Goal: Information Seeking & Learning: Learn about a topic

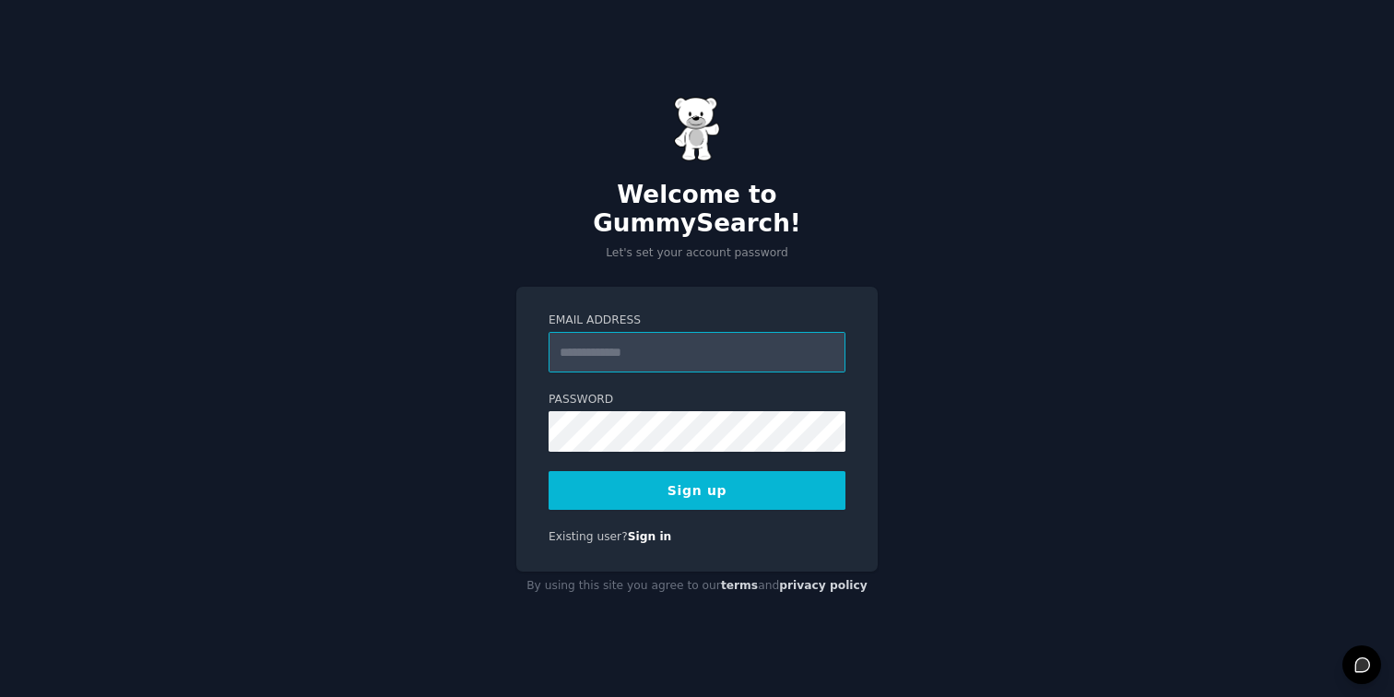
click at [624, 341] on input "Email Address" at bounding box center [697, 352] width 297 height 41
type input "**********"
click at [690, 482] on button "Sign up" at bounding box center [697, 490] width 297 height 39
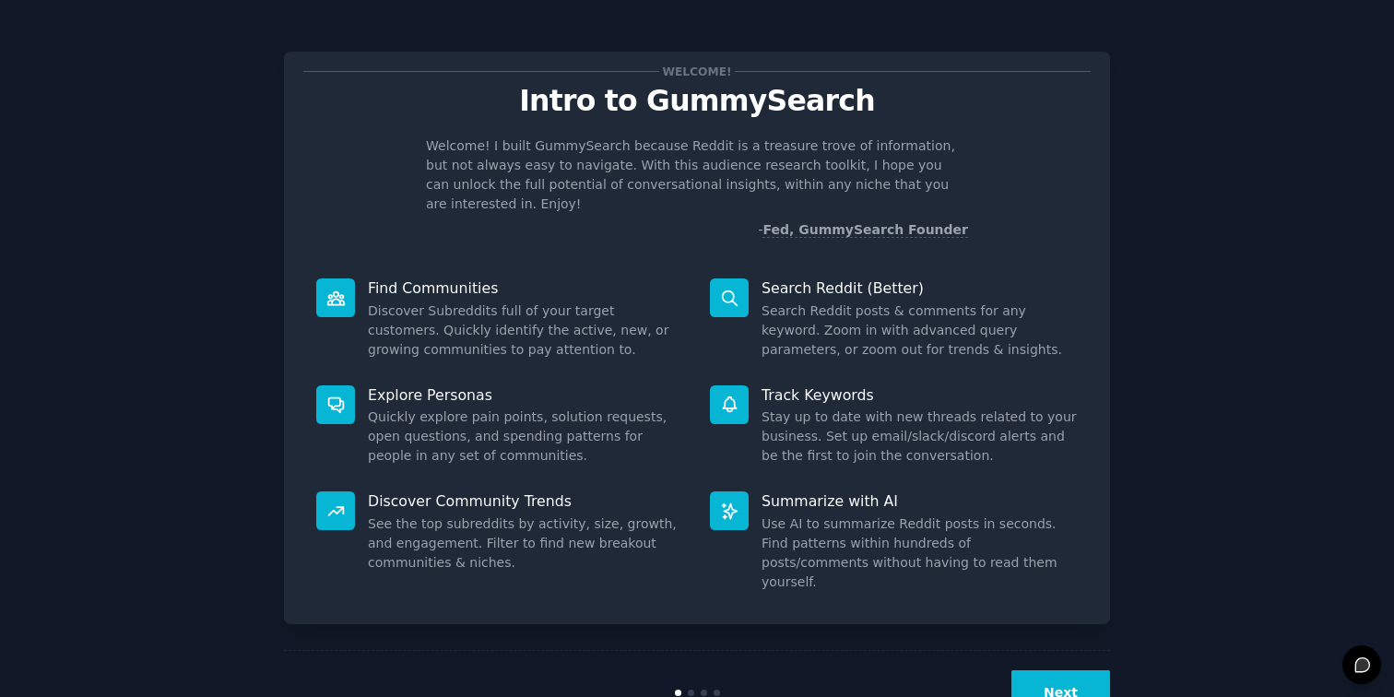
click at [1058, 670] on button "Next" at bounding box center [1061, 692] width 99 height 45
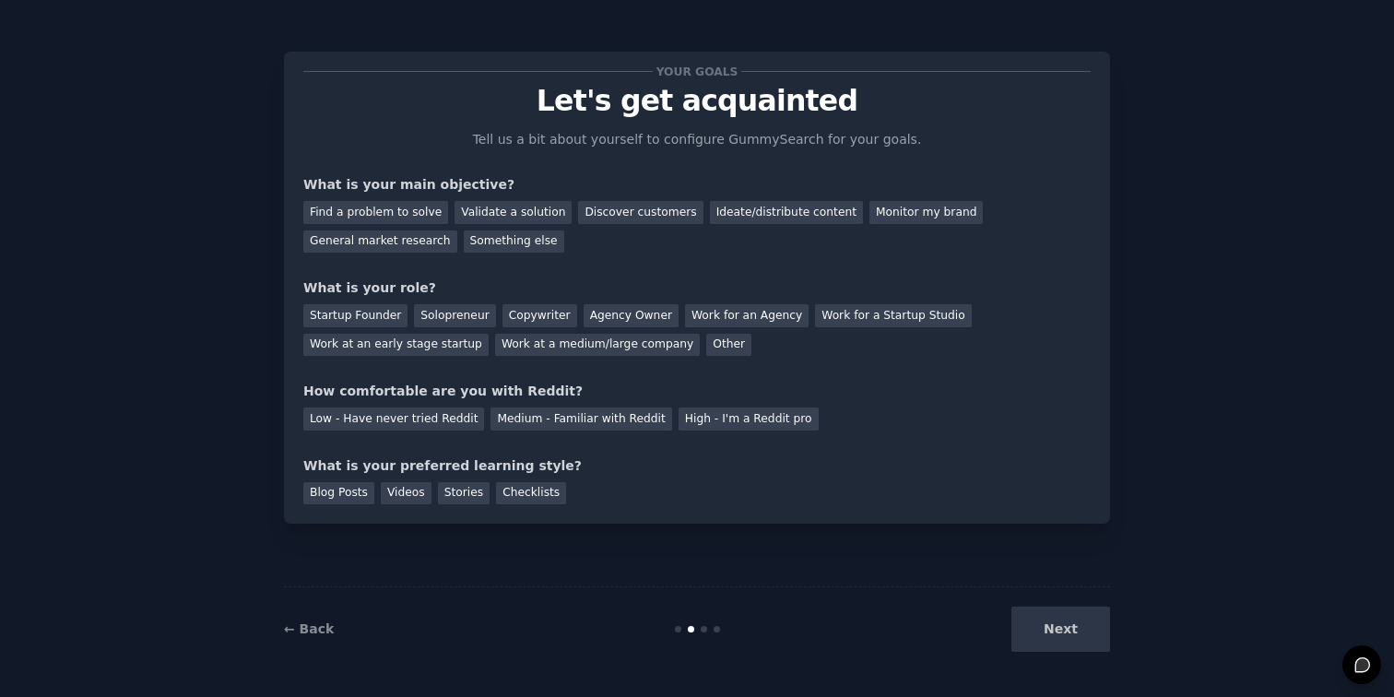
click at [1055, 636] on div "Next" at bounding box center [973, 629] width 276 height 45
click at [1072, 628] on div "Next" at bounding box center [973, 629] width 276 height 45
click at [1059, 626] on div "Next" at bounding box center [973, 629] width 276 height 45
click at [1142, 569] on div "Your goals Let's get acquainted Tell us a bit about yourself to configure Gummy…" at bounding box center [697, 349] width 1343 height 646
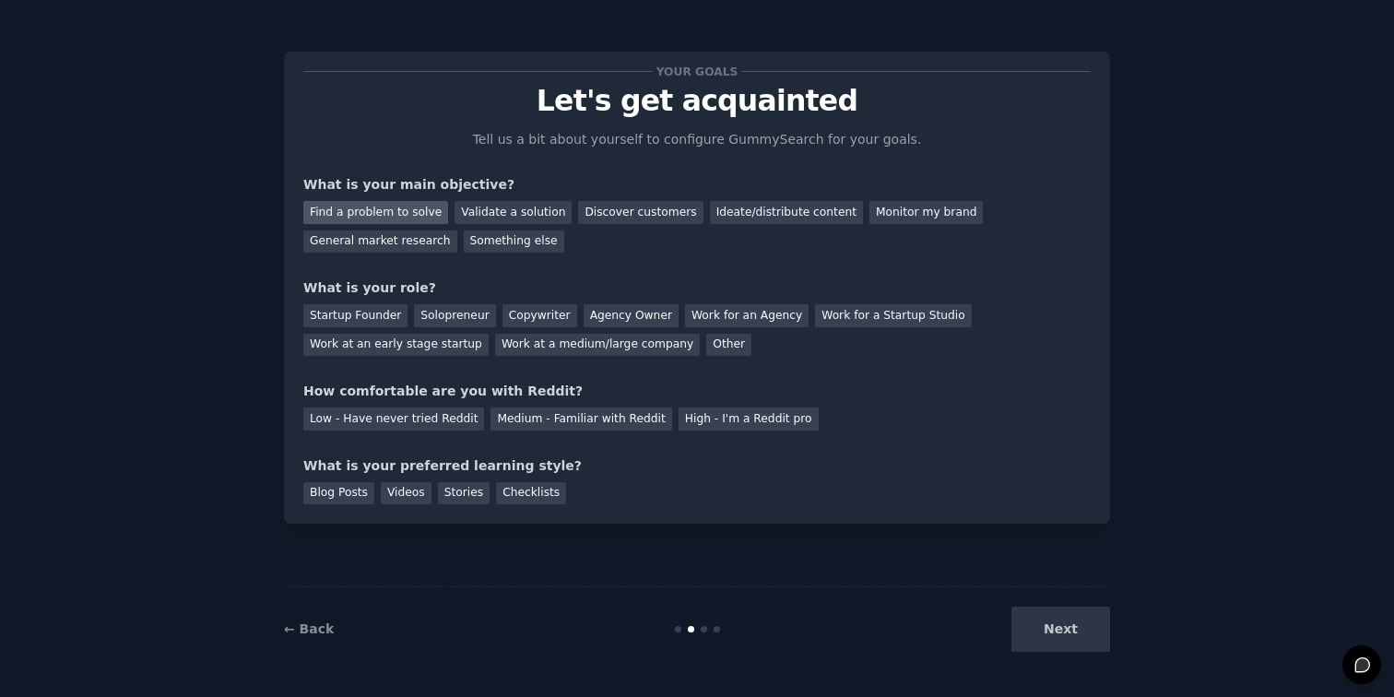
click at [392, 202] on div "Find a problem to solve" at bounding box center [375, 212] width 145 height 23
click at [646, 215] on div "Discover customers" at bounding box center [640, 212] width 124 height 23
click at [412, 231] on div "General market research" at bounding box center [380, 242] width 154 height 23
click at [407, 218] on div "Find a problem to solve" at bounding box center [375, 212] width 145 height 23
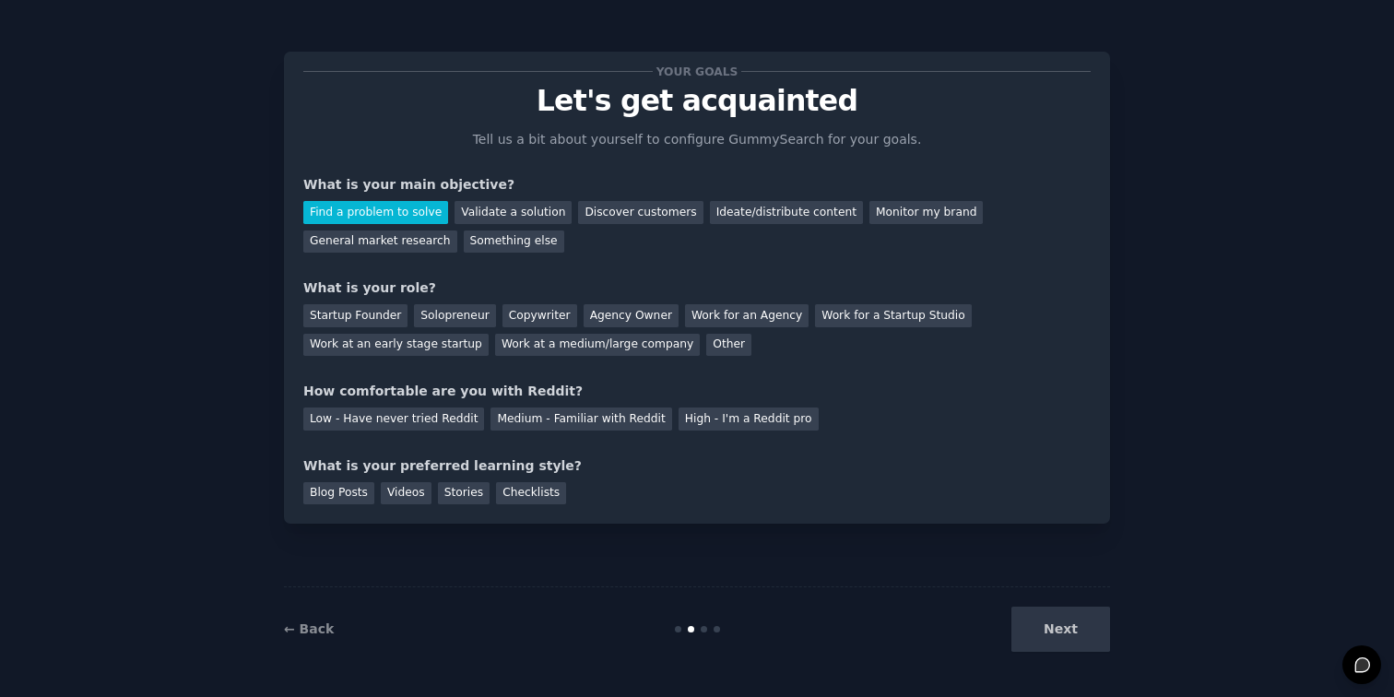
click at [1053, 617] on div "Next" at bounding box center [973, 629] width 276 height 45
click at [1062, 639] on div "Next" at bounding box center [973, 629] width 276 height 45
click at [409, 347] on div "Work at an early stage startup" at bounding box center [395, 345] width 185 height 23
click at [575, 425] on div "Medium - Familiar with Reddit" at bounding box center [581, 419] width 181 height 23
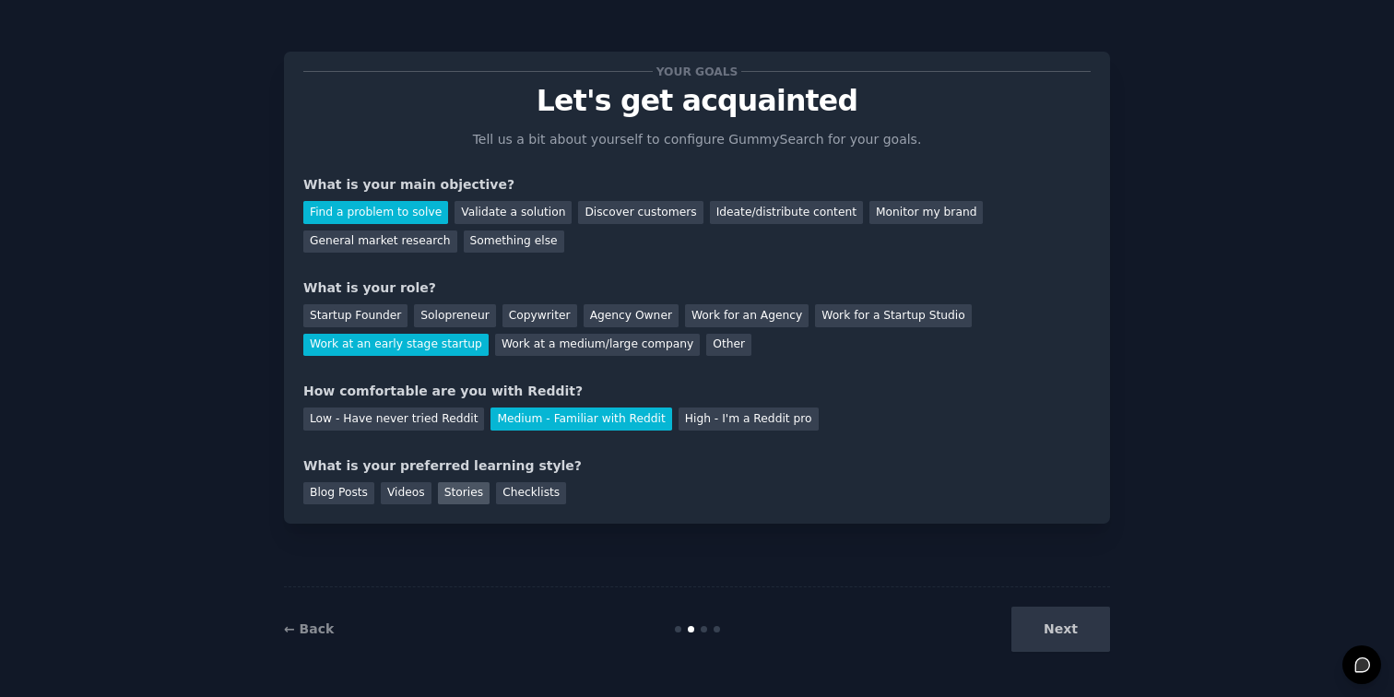
click at [450, 503] on div "Stories" at bounding box center [464, 493] width 52 height 23
click at [1074, 628] on button "Next" at bounding box center [1061, 629] width 99 height 45
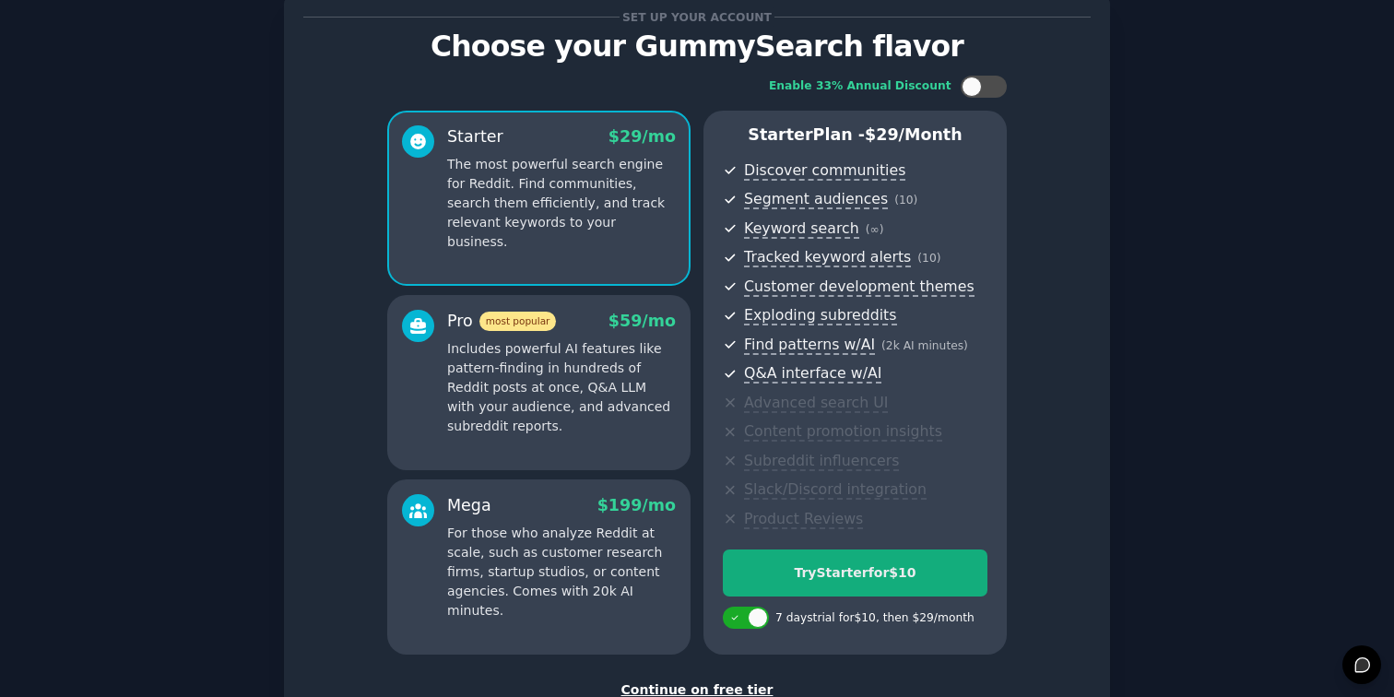
scroll to position [187, 0]
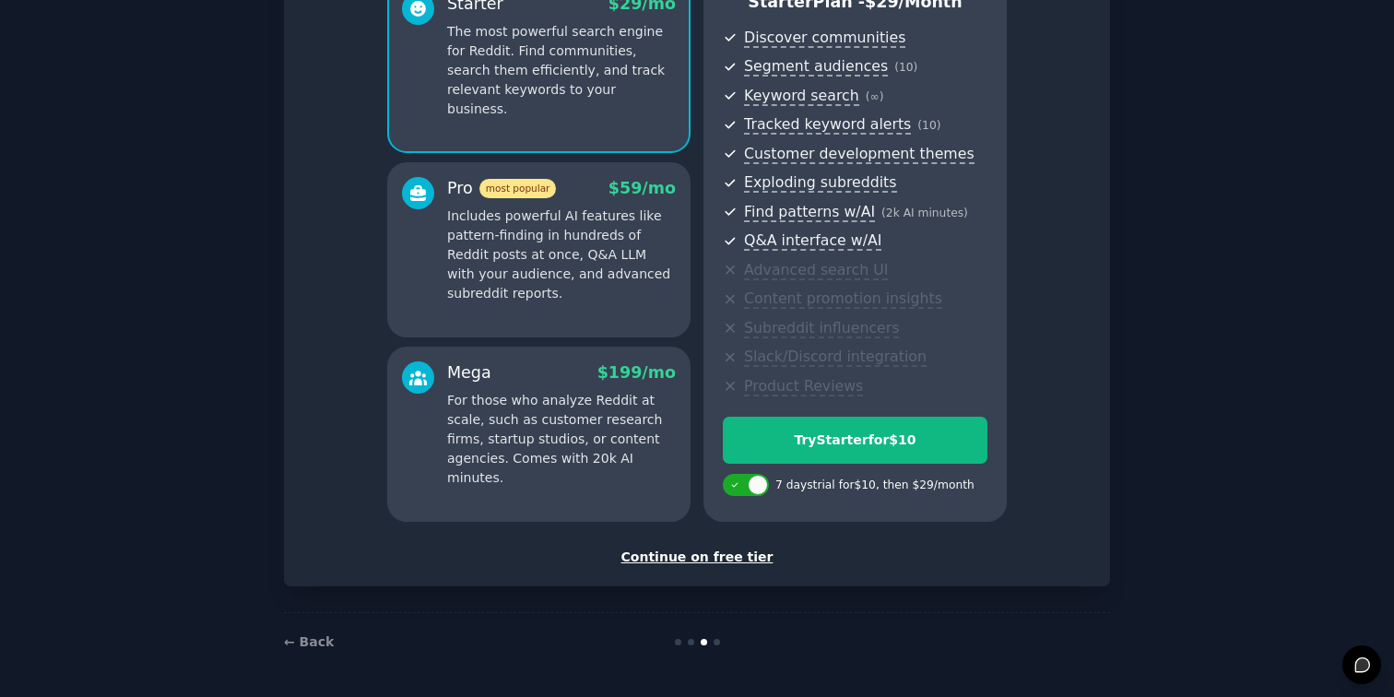
click at [712, 555] on div "Continue on free tier" at bounding box center [697, 557] width 788 height 19
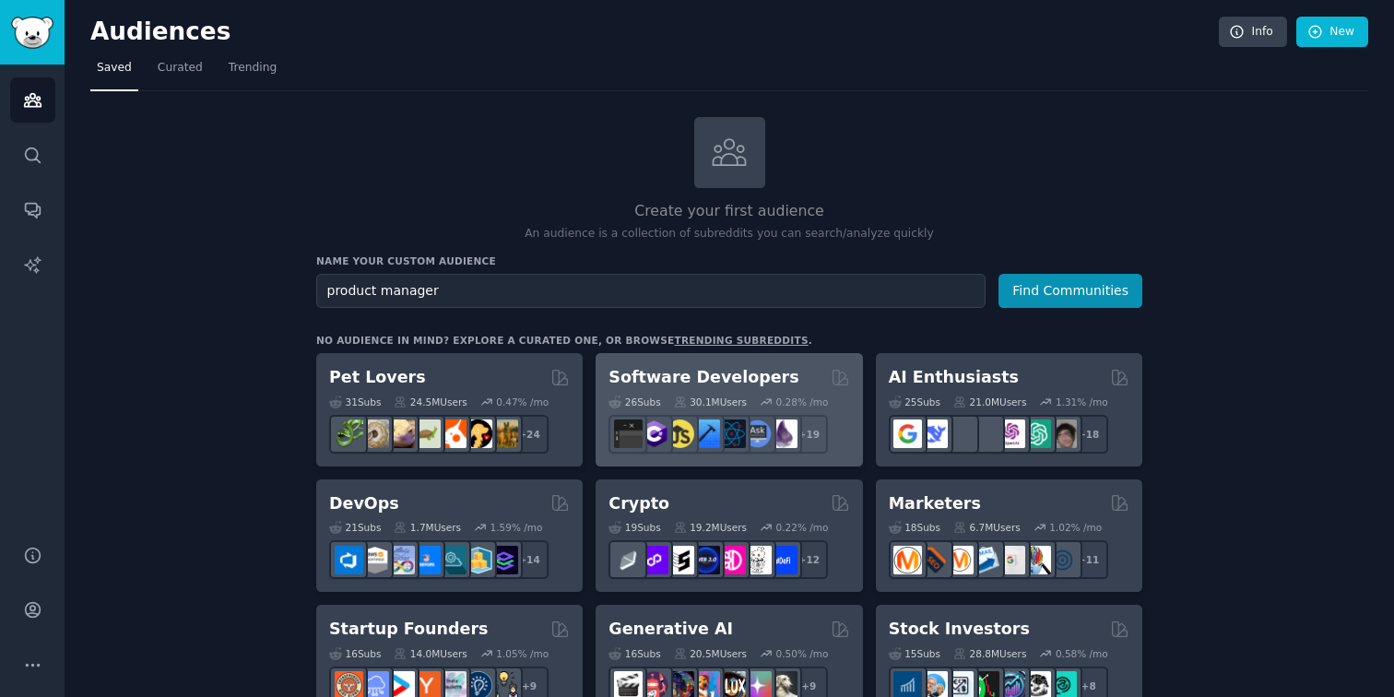
type input "product manager"
click at [999, 274] on button "Find Communities" at bounding box center [1071, 291] width 144 height 34
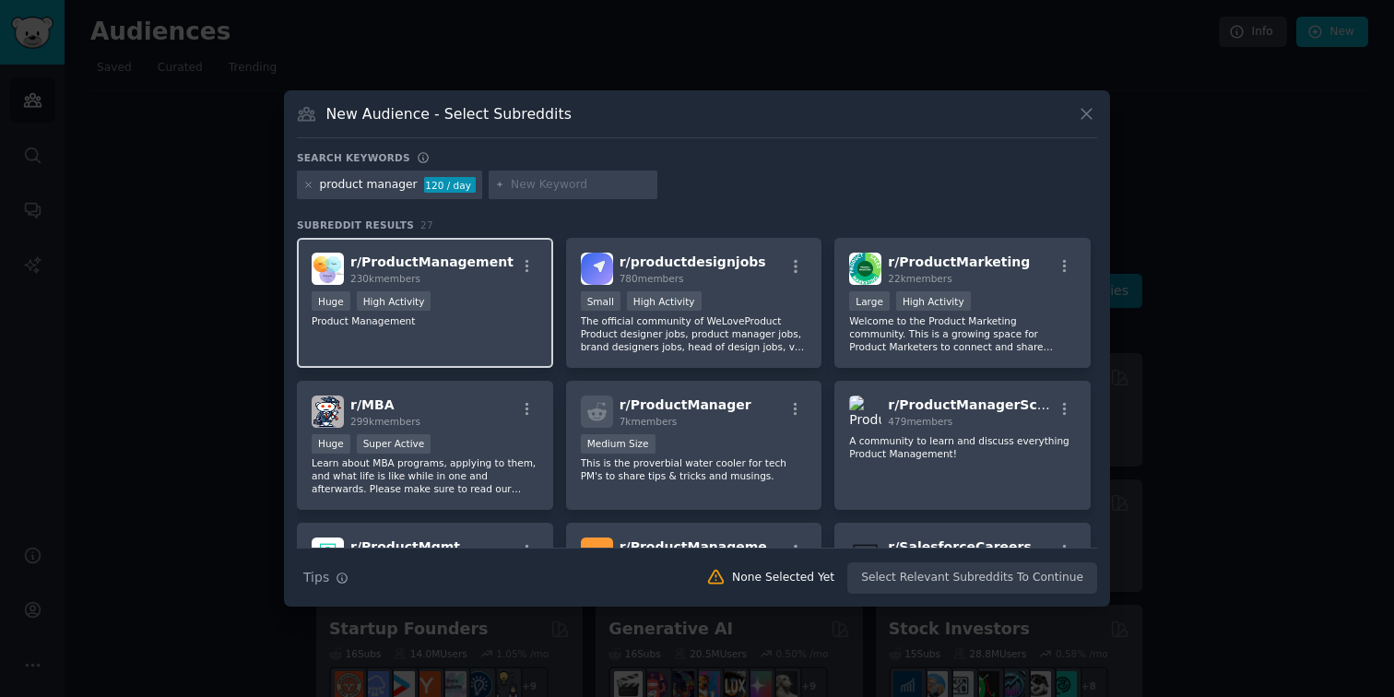
click at [426, 255] on span "r/ ProductManagement" at bounding box center [431, 262] width 163 height 15
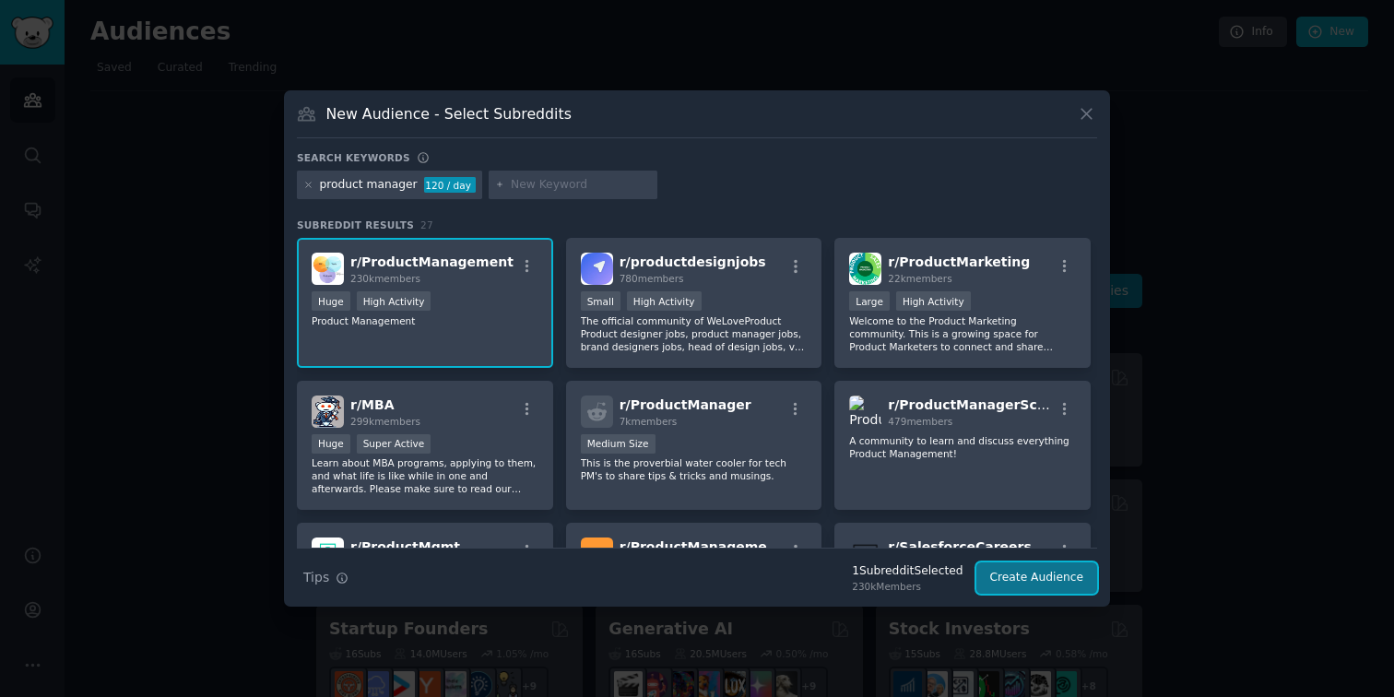
click at [1070, 574] on button "Create Audience" at bounding box center [1038, 578] width 122 height 31
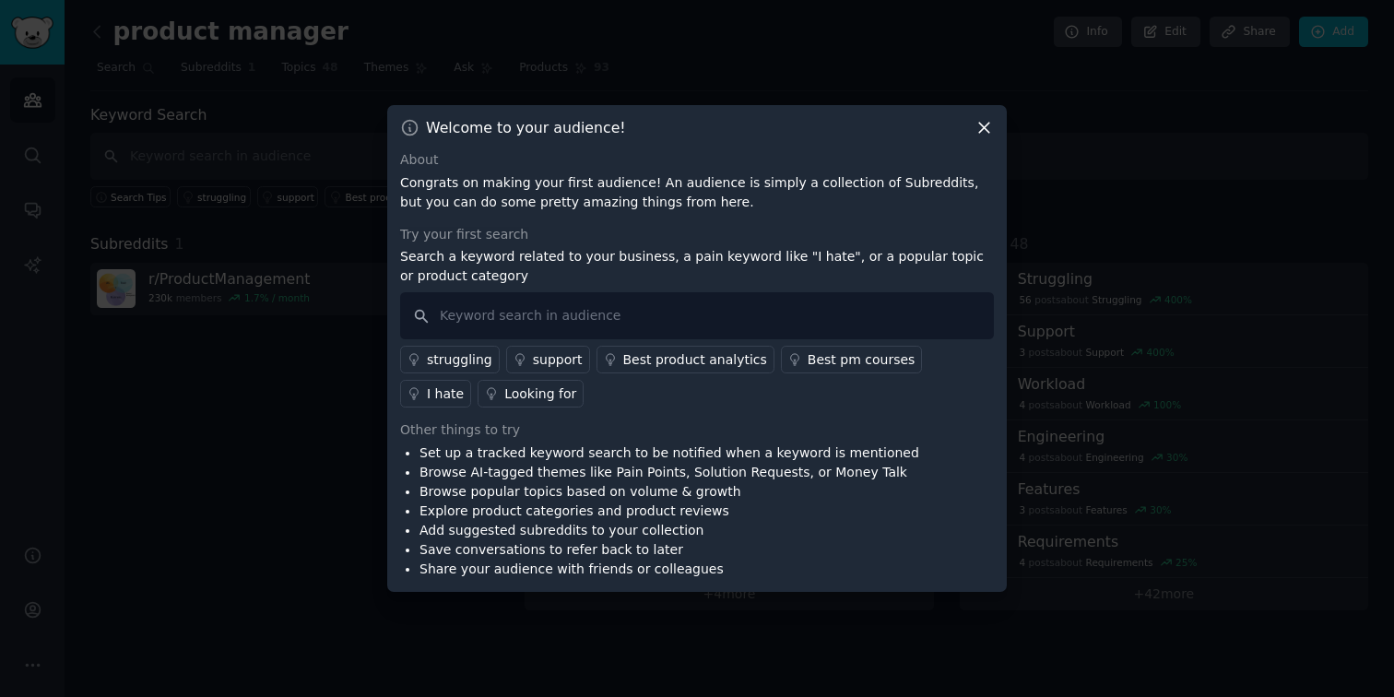
click at [847, 364] on div "Best pm courses" at bounding box center [862, 359] width 108 height 19
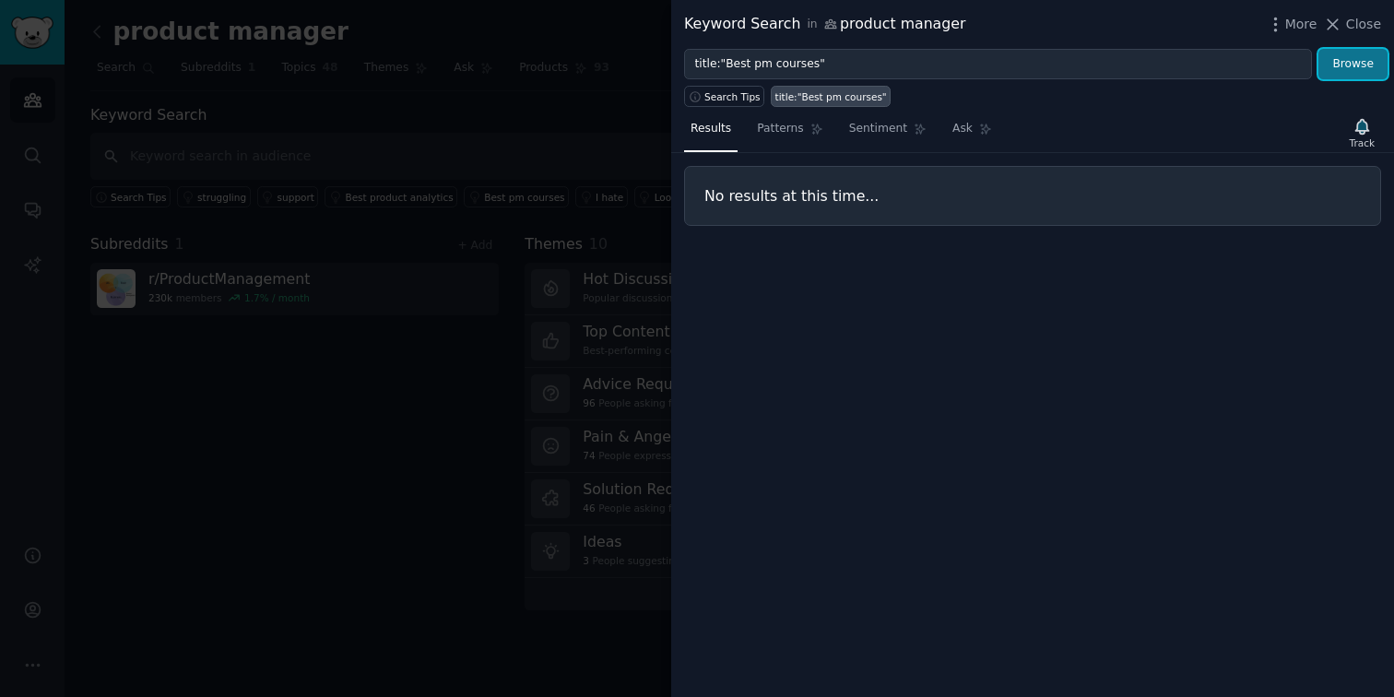
click at [1355, 62] on button "Browse" at bounding box center [1353, 64] width 69 height 31
click at [781, 136] on span "Patterns" at bounding box center [780, 129] width 46 height 17
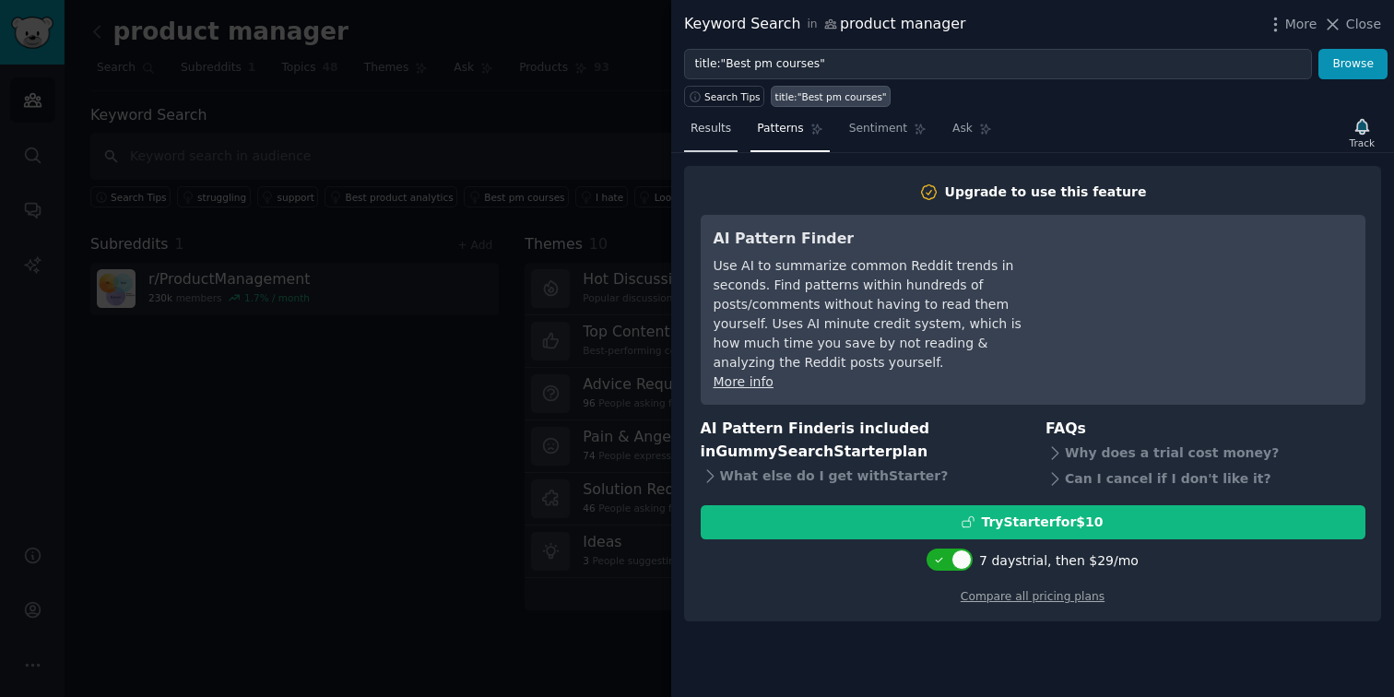
click at [701, 123] on span "Results" at bounding box center [711, 129] width 41 height 17
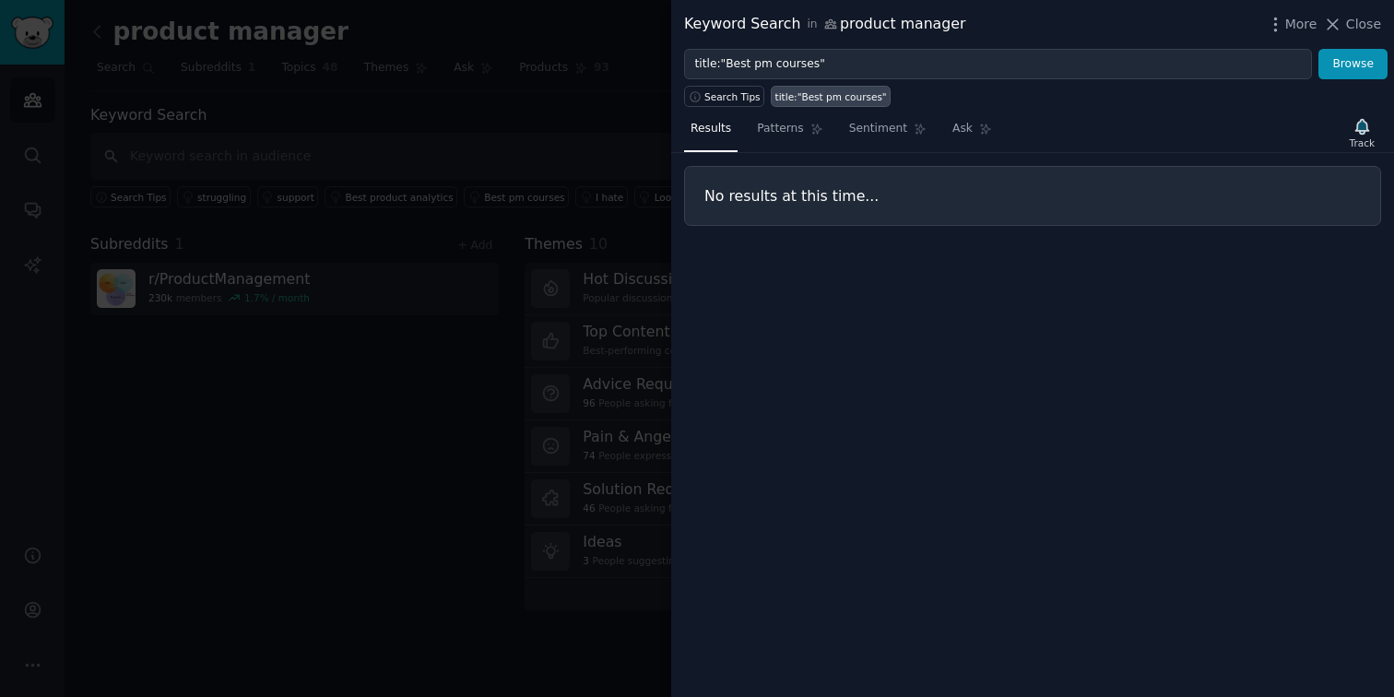
click at [589, 414] on div at bounding box center [697, 348] width 1394 height 697
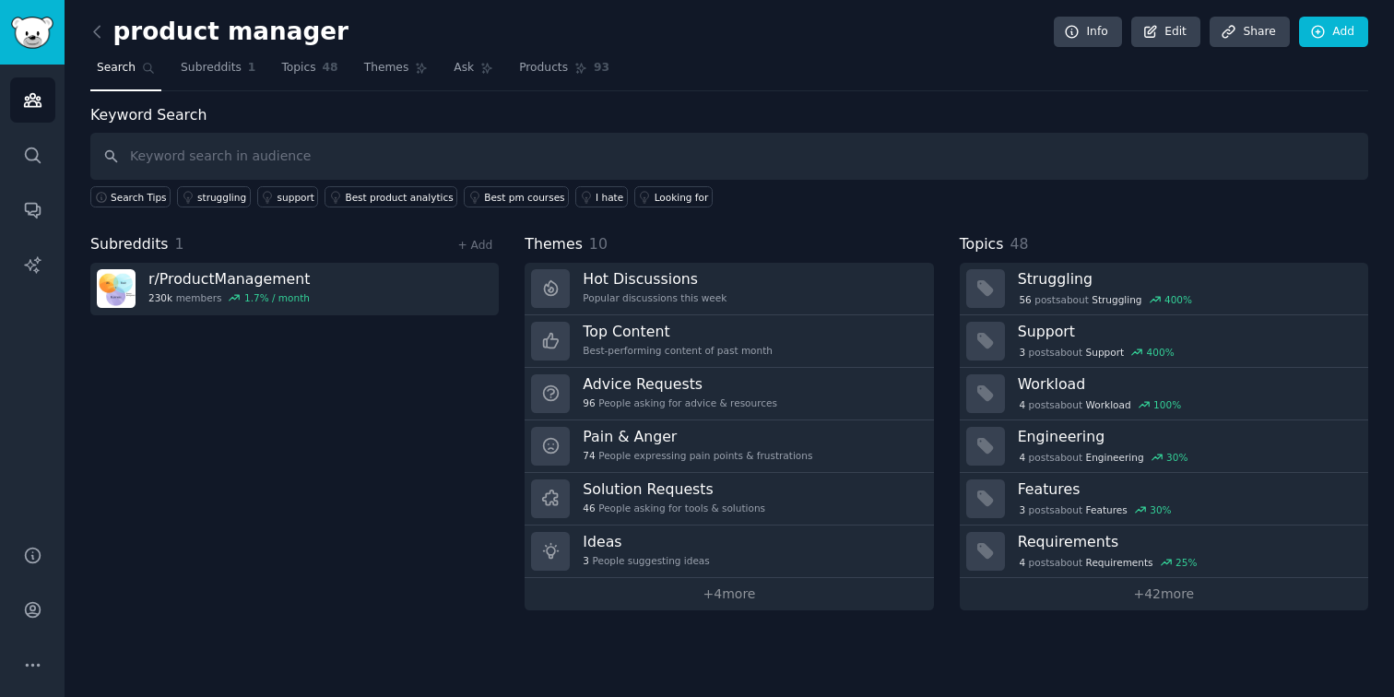
click at [380, 209] on div "Keyword Search Search Tips struggling support Best product analytics Best pm co…" at bounding box center [729, 357] width 1278 height 506
click at [199, 200] on div "struggling" at bounding box center [221, 197] width 49 height 13
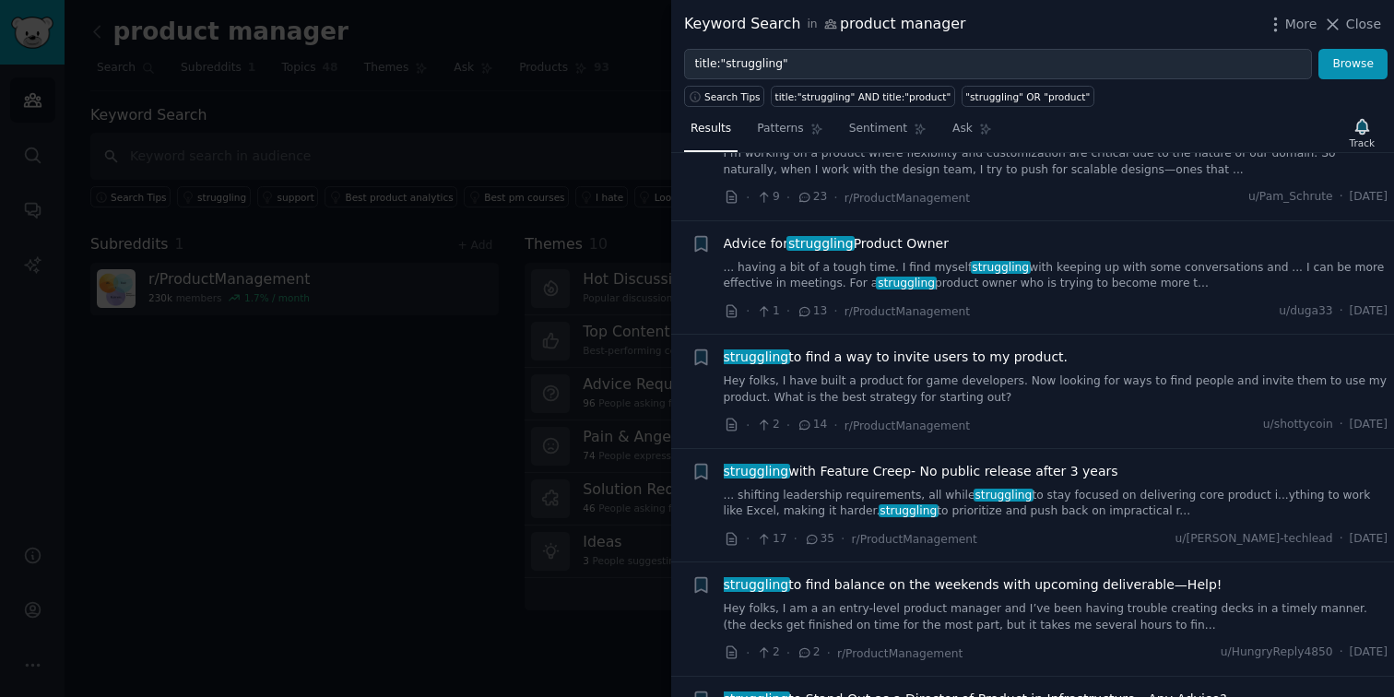
scroll to position [841, 0]
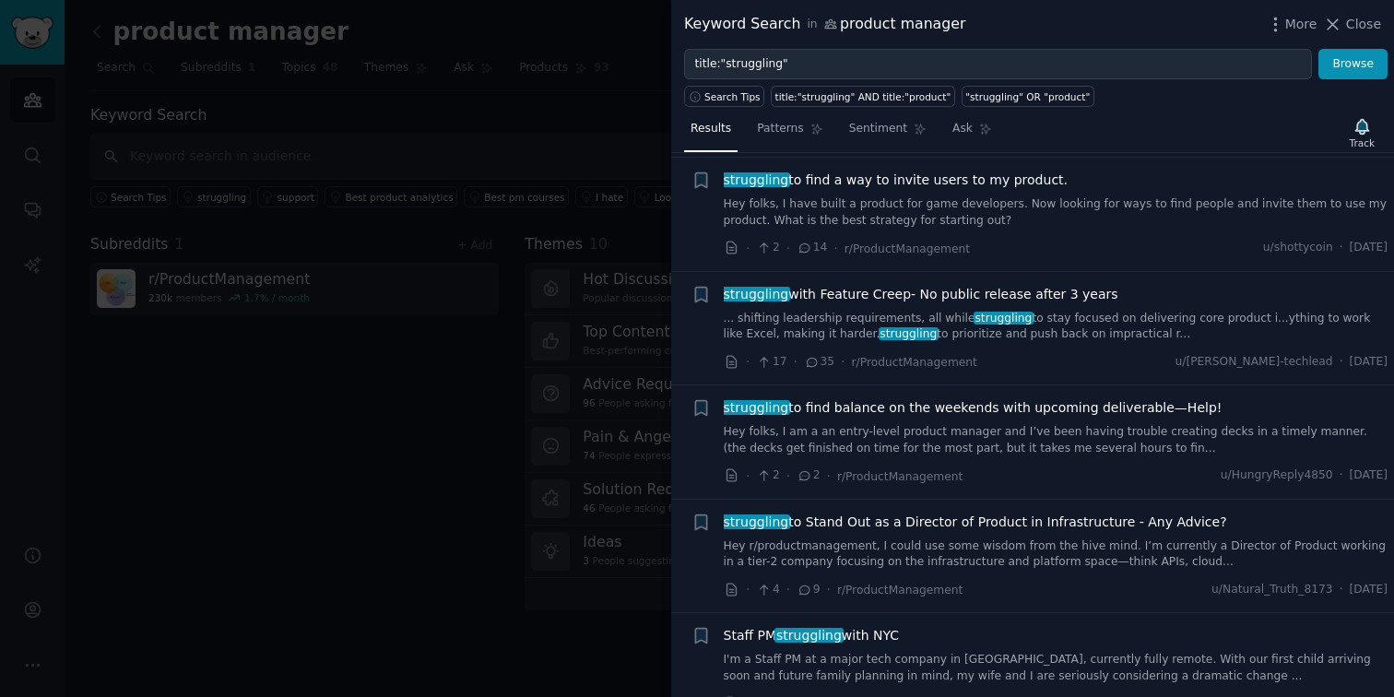
click at [446, 552] on div at bounding box center [697, 348] width 1394 height 697
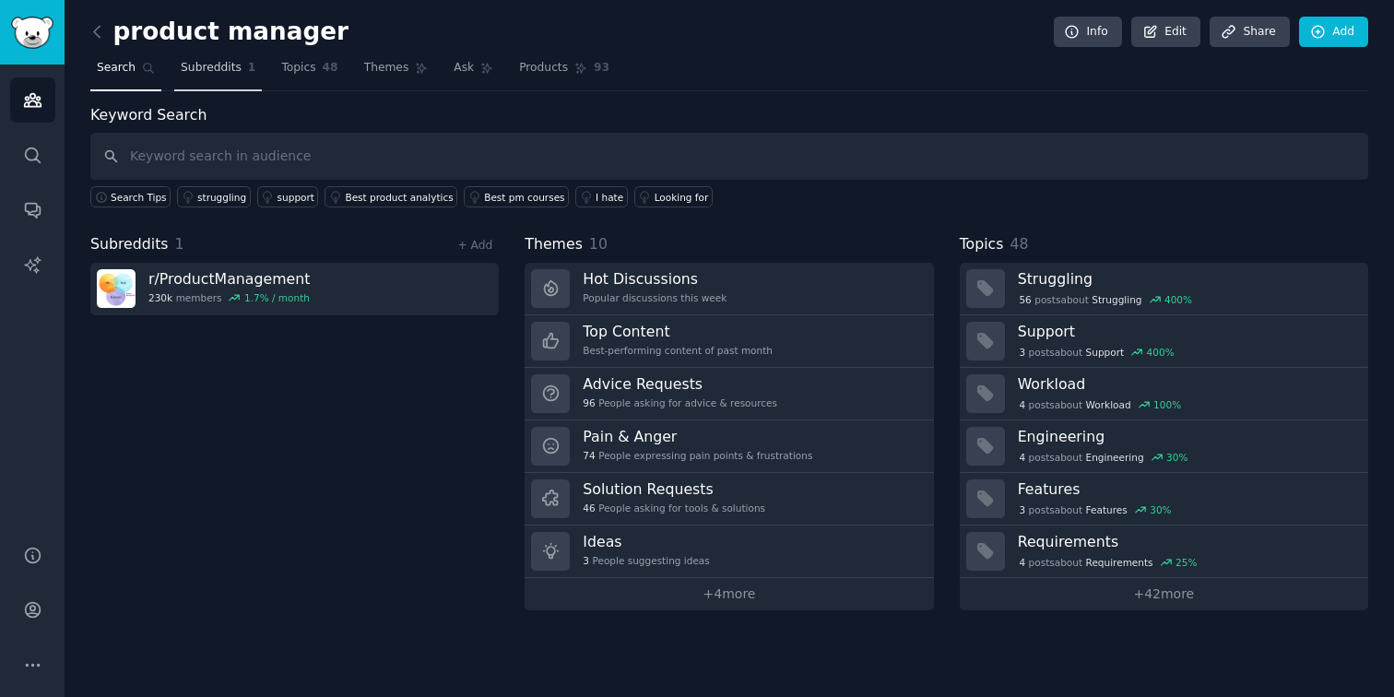
click at [200, 72] on span "Subreddits" at bounding box center [211, 68] width 61 height 17
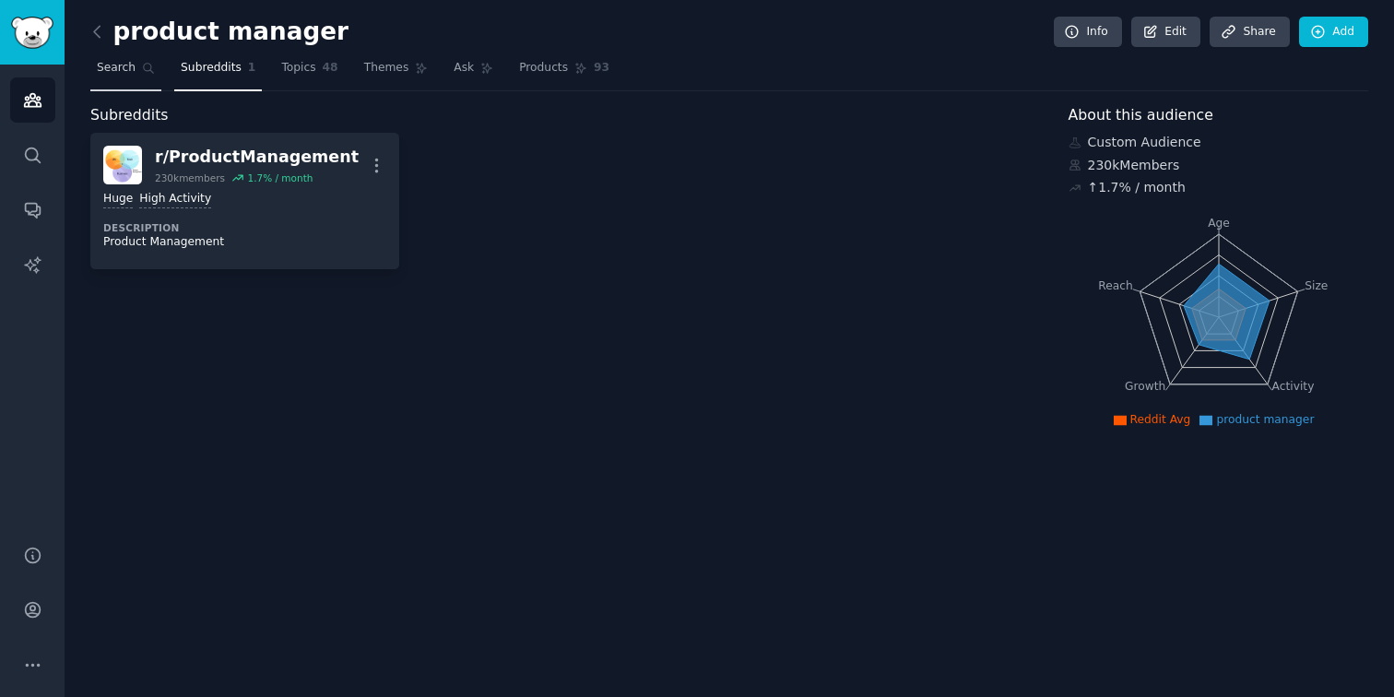
click at [108, 64] on span "Search" at bounding box center [116, 68] width 39 height 17
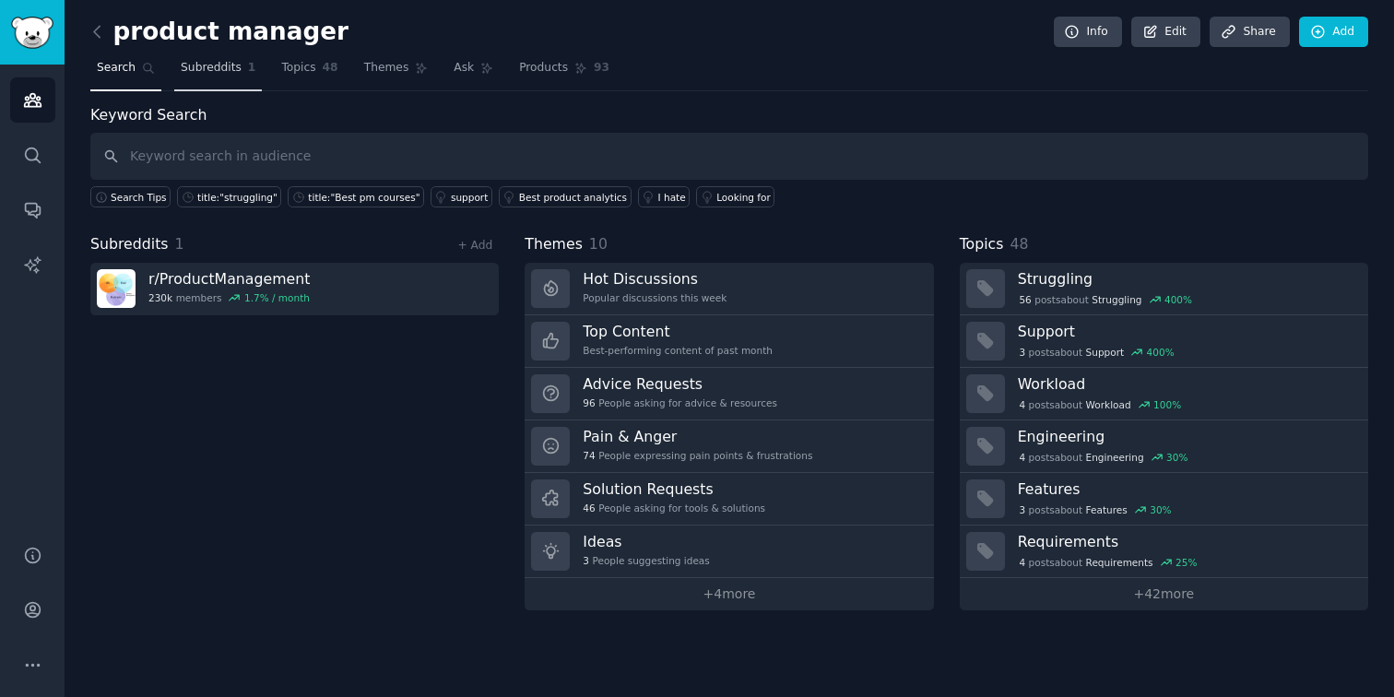
click at [205, 63] on span "Subreddits" at bounding box center [211, 68] width 61 height 17
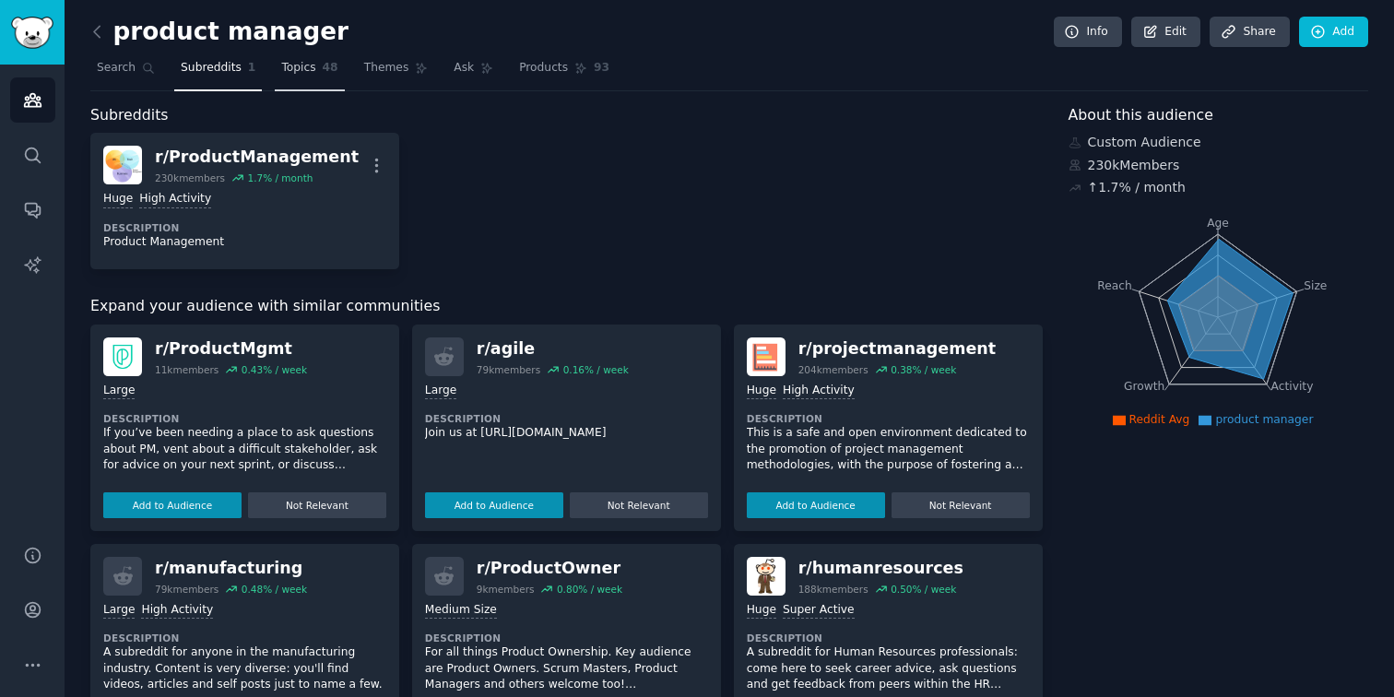
click at [314, 68] on link "Topics 48" at bounding box center [309, 72] width 69 height 38
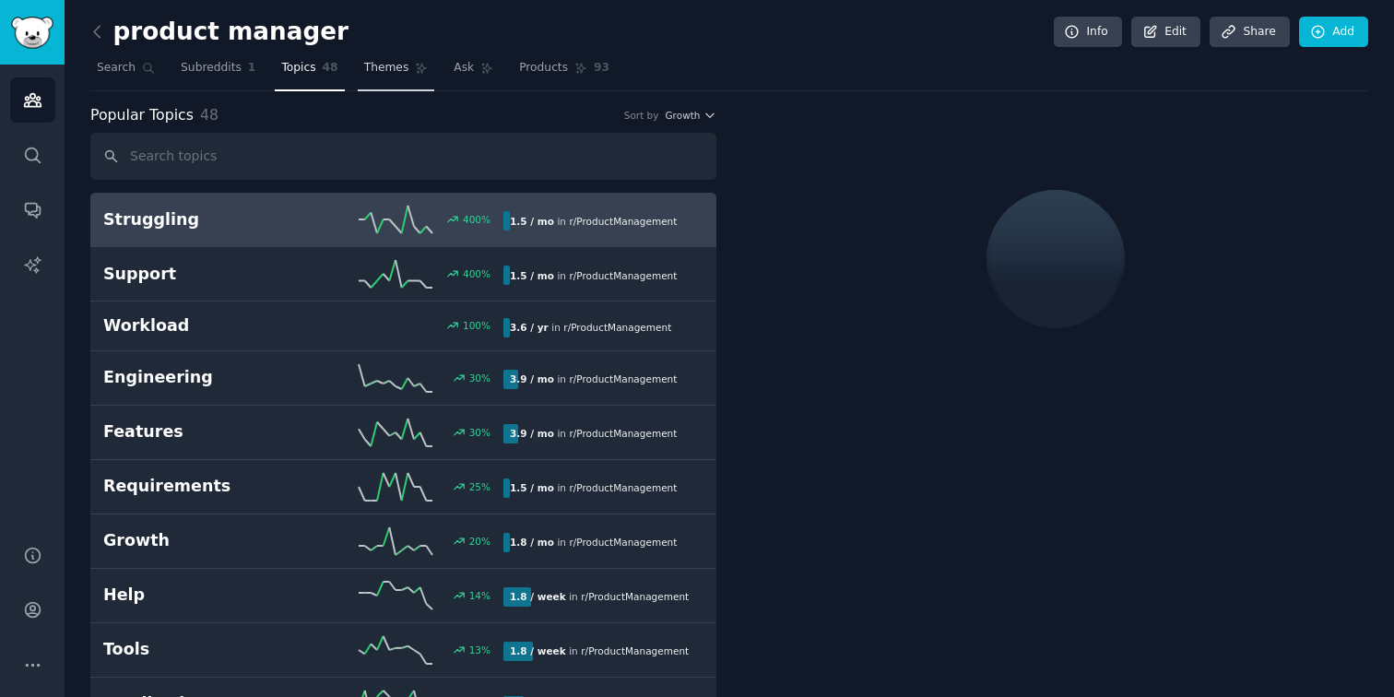
click at [410, 77] on link "Themes" at bounding box center [396, 72] width 77 height 38
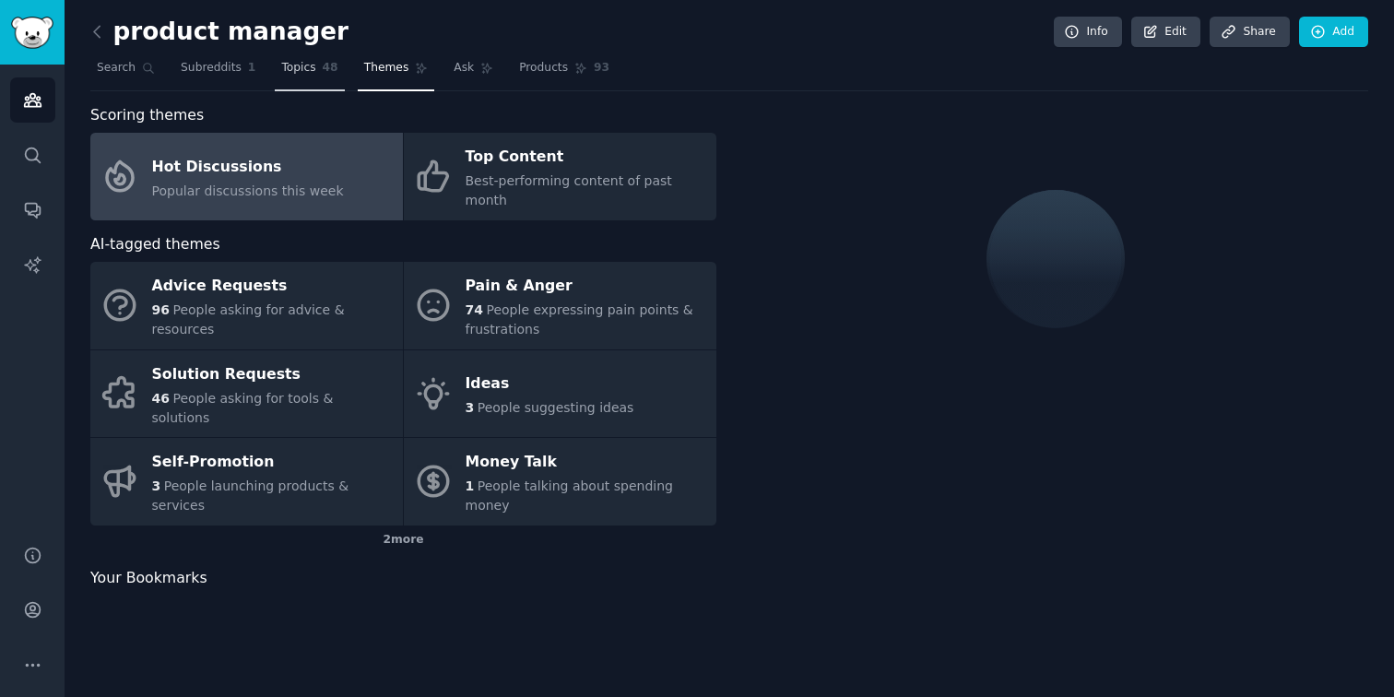
click at [285, 71] on span "Topics" at bounding box center [298, 68] width 34 height 17
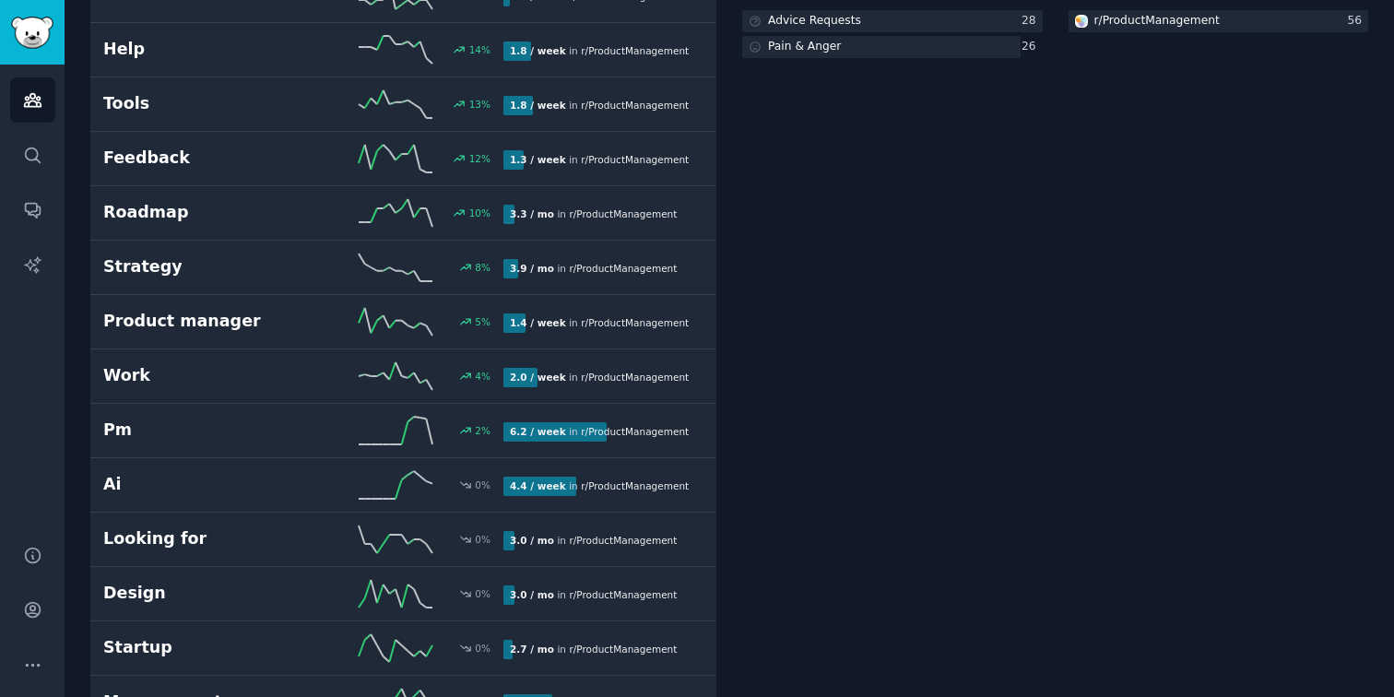
scroll to position [604, 0]
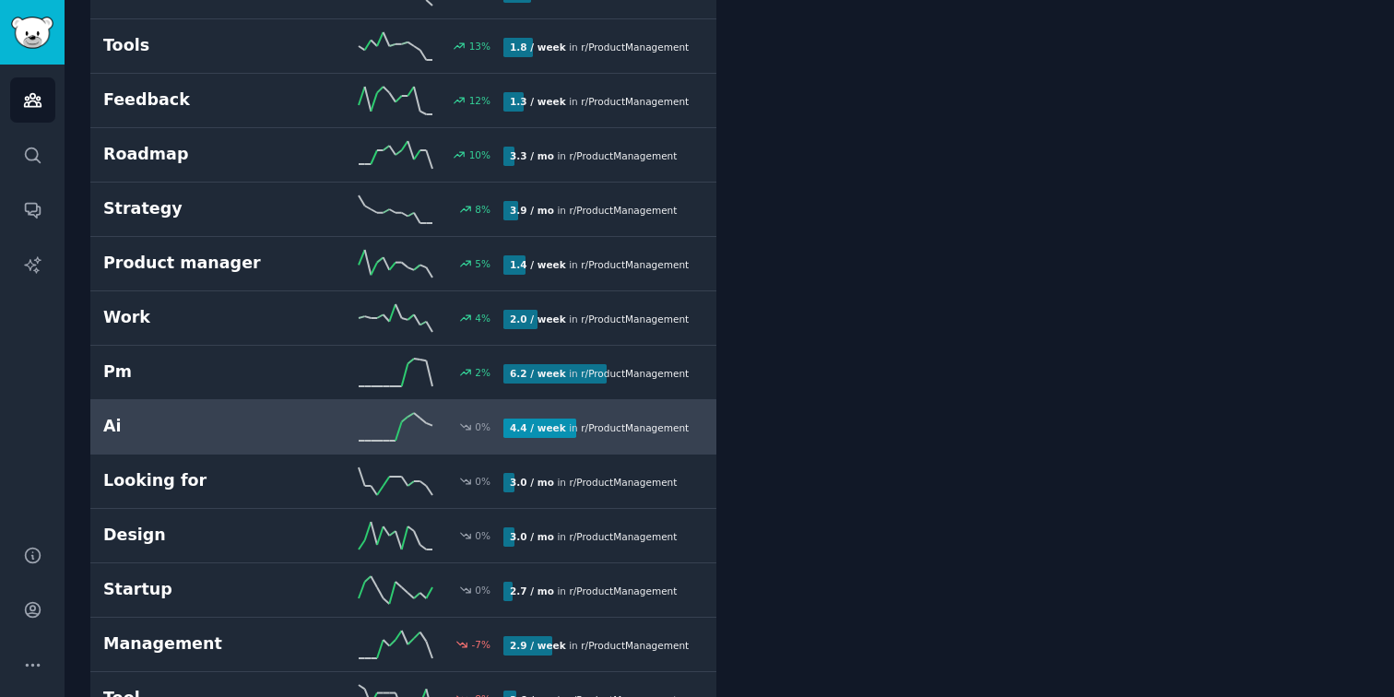
click at [634, 431] on span "r/ ProductManagement" at bounding box center [635, 427] width 108 height 11
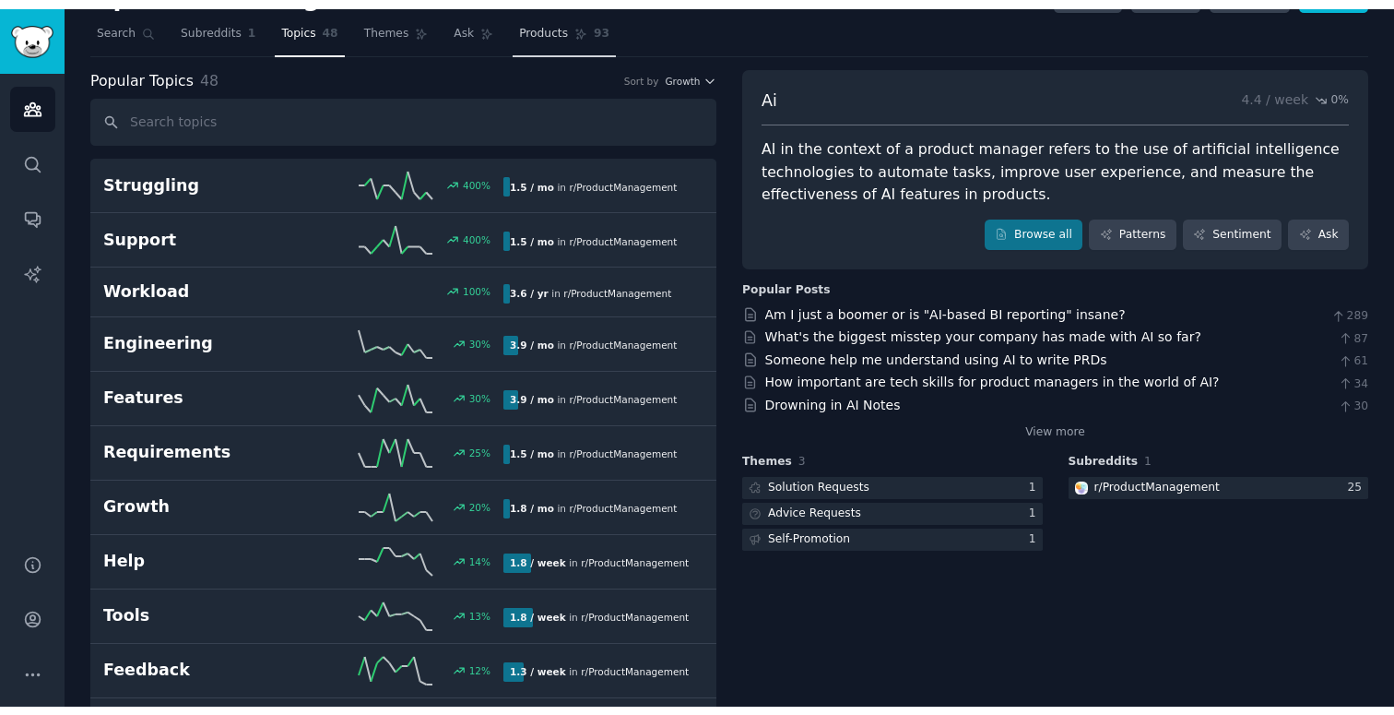
scroll to position [47, 0]
